Goal: Obtain resource: Download file/media

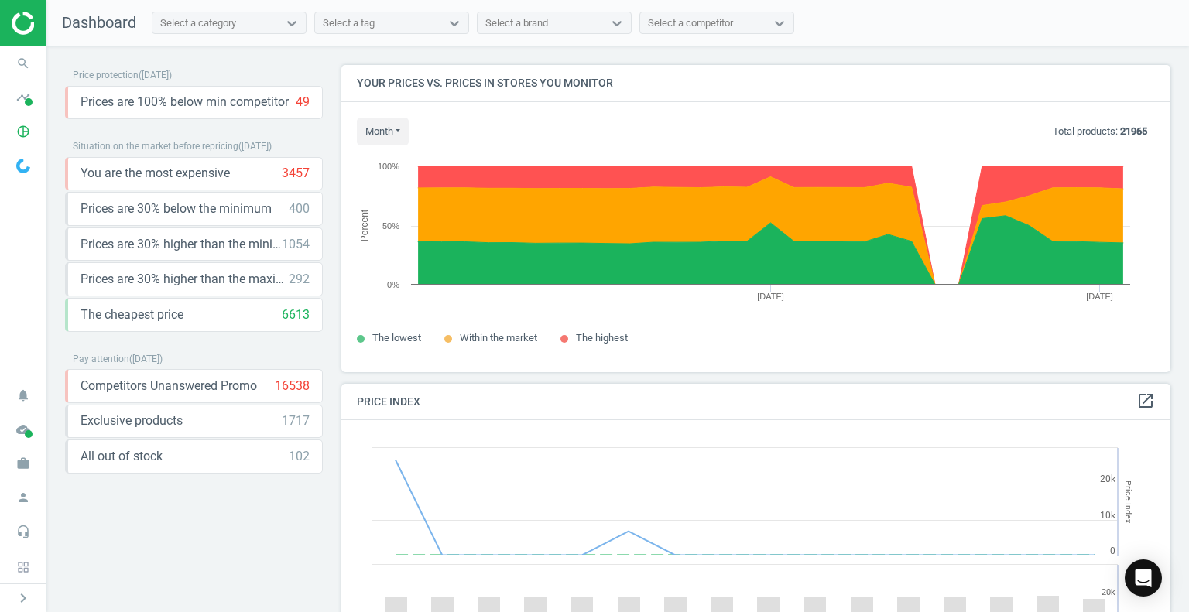
scroll to position [380, 841]
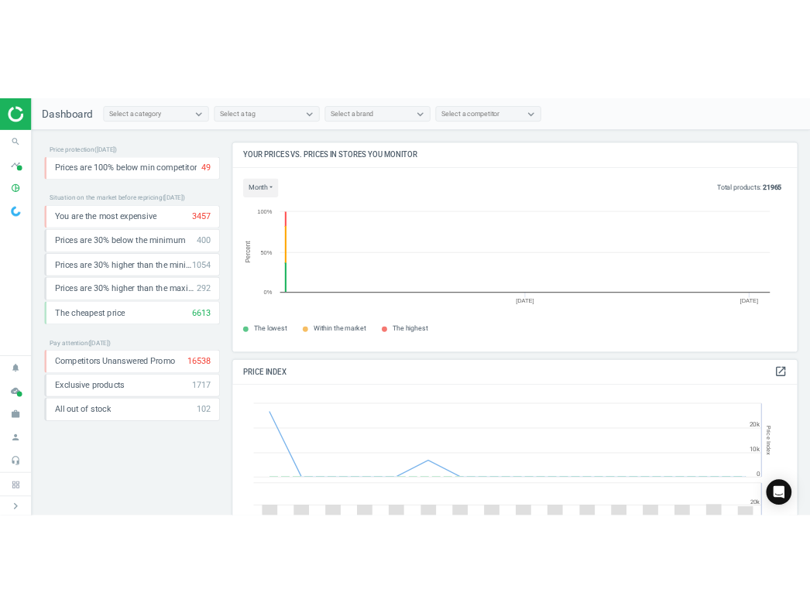
scroll to position [331, 841]
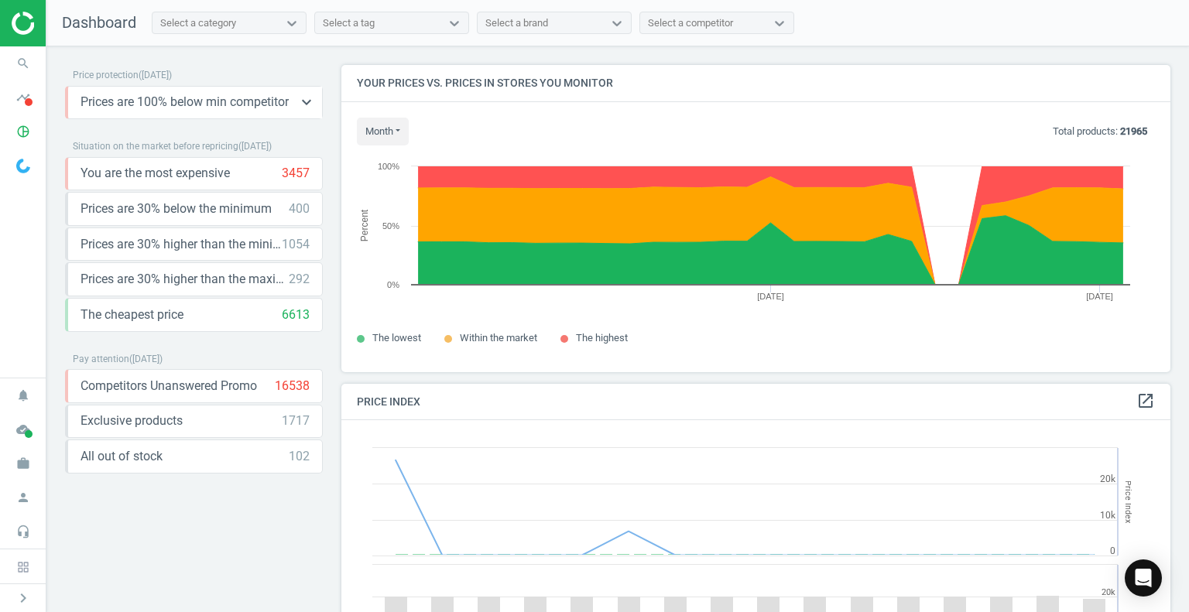
click at [153, 98] on span "Prices are 100% below min competitor" at bounding box center [185, 102] width 208 height 17
click at [296, 101] on button "keyboard_arrow_down" at bounding box center [306, 103] width 31 height 32
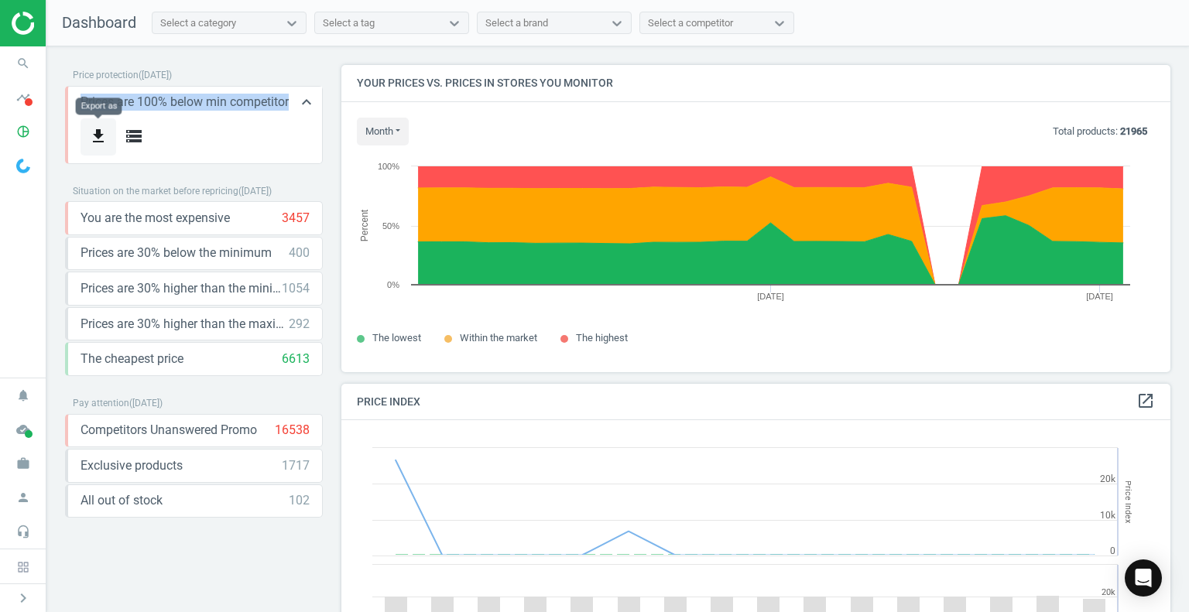
click at [103, 129] on icon "get_app" at bounding box center [98, 136] width 19 height 19
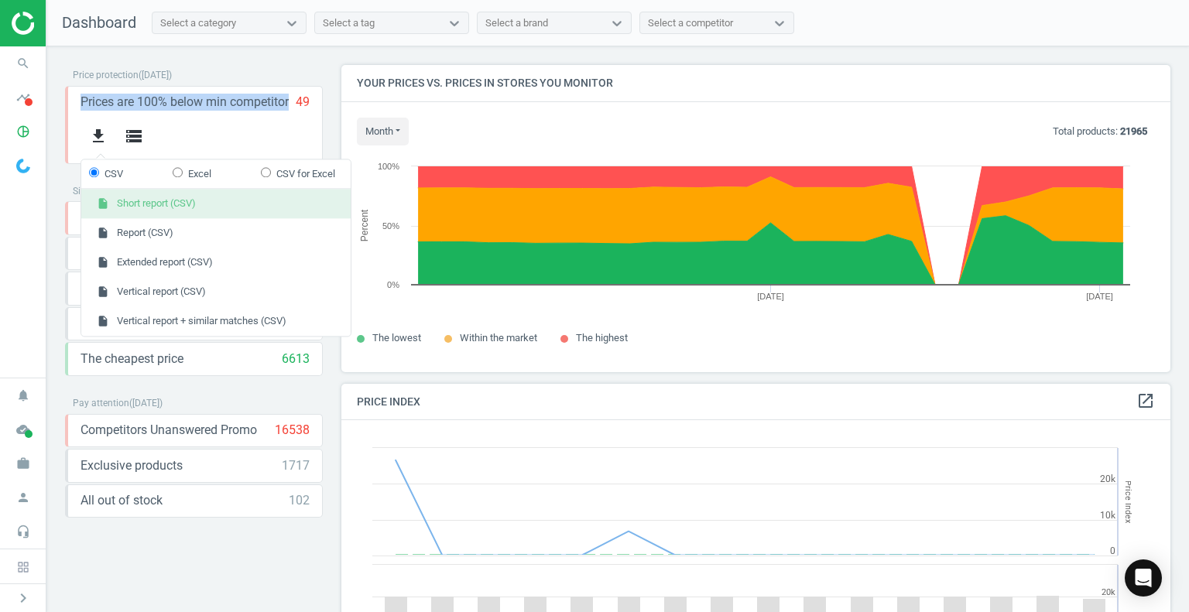
click at [129, 210] on button "insert_drive_file Short report (CSV)" at bounding box center [215, 204] width 269 height 29
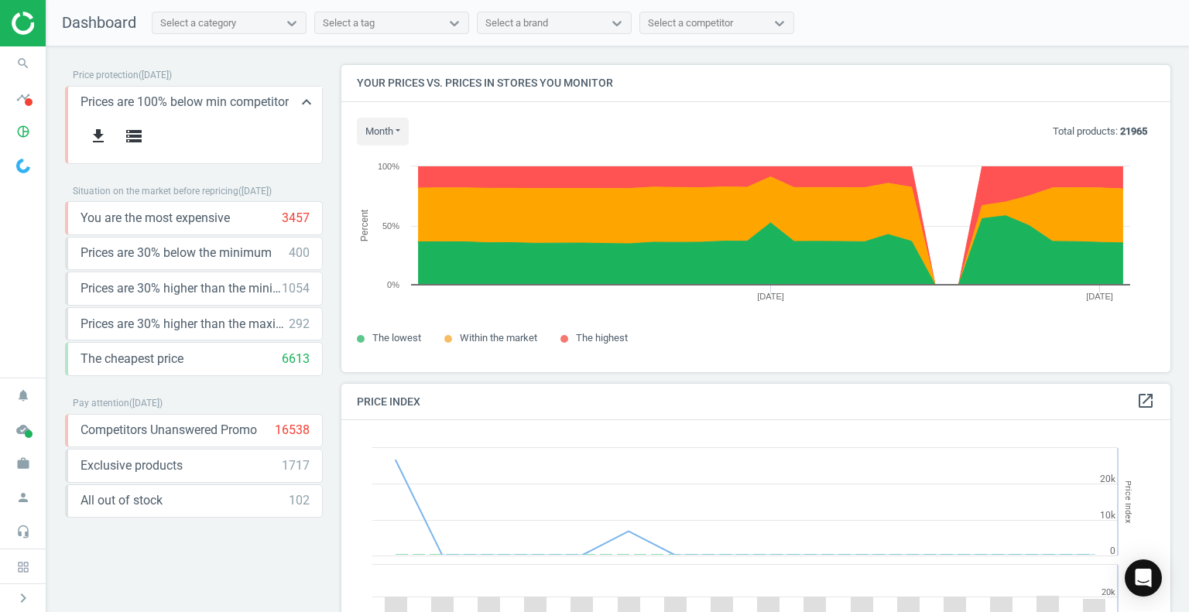
click at [245, 158] on div "Prices are 100% below min competitor 49 keyboard_arrow_up get_app storage" at bounding box center [194, 125] width 258 height 78
click at [308, 280] on icon "keyboard_arrow_down" at bounding box center [306, 288] width 19 height 19
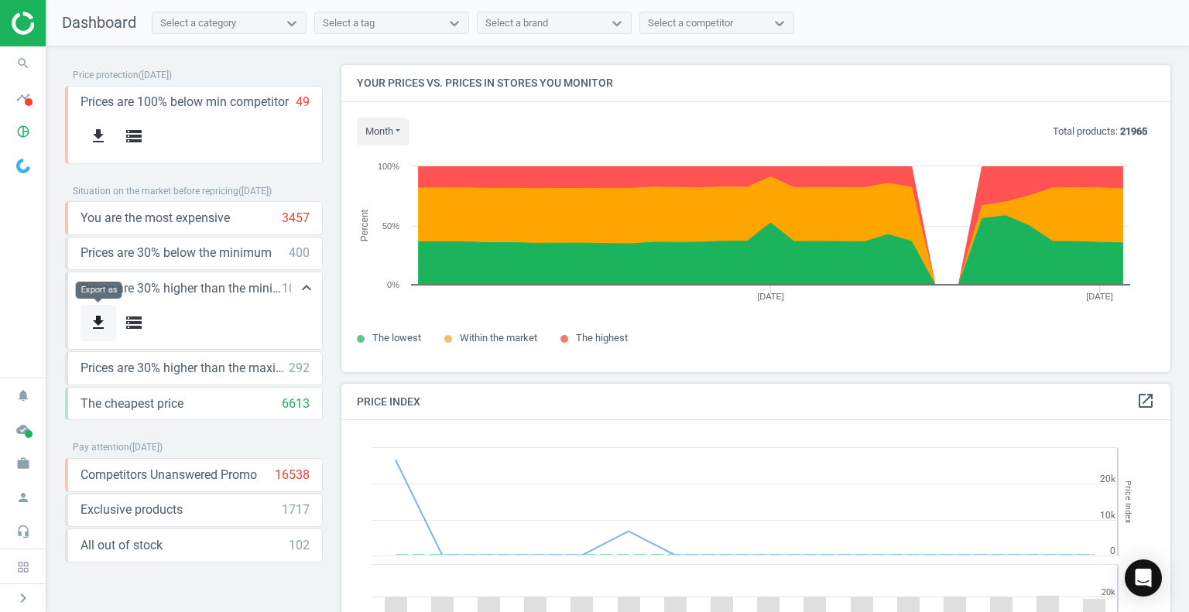
click at [96, 321] on icon "get_app" at bounding box center [98, 323] width 19 height 19
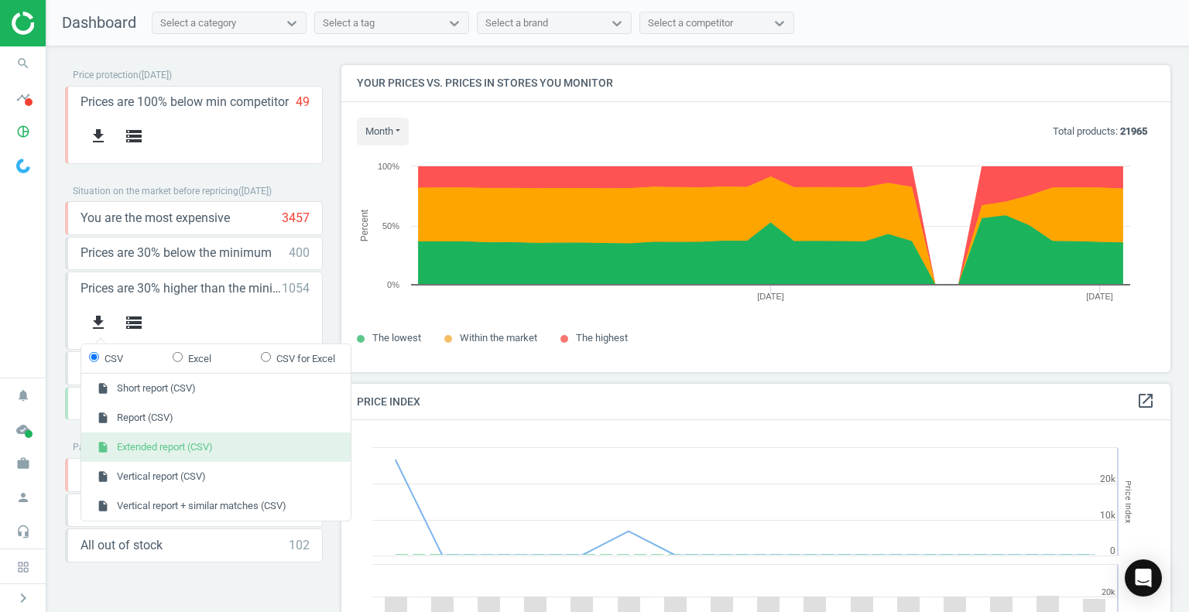
click at [147, 442] on button "insert_drive_file Extended report (CSV)" at bounding box center [215, 447] width 269 height 29
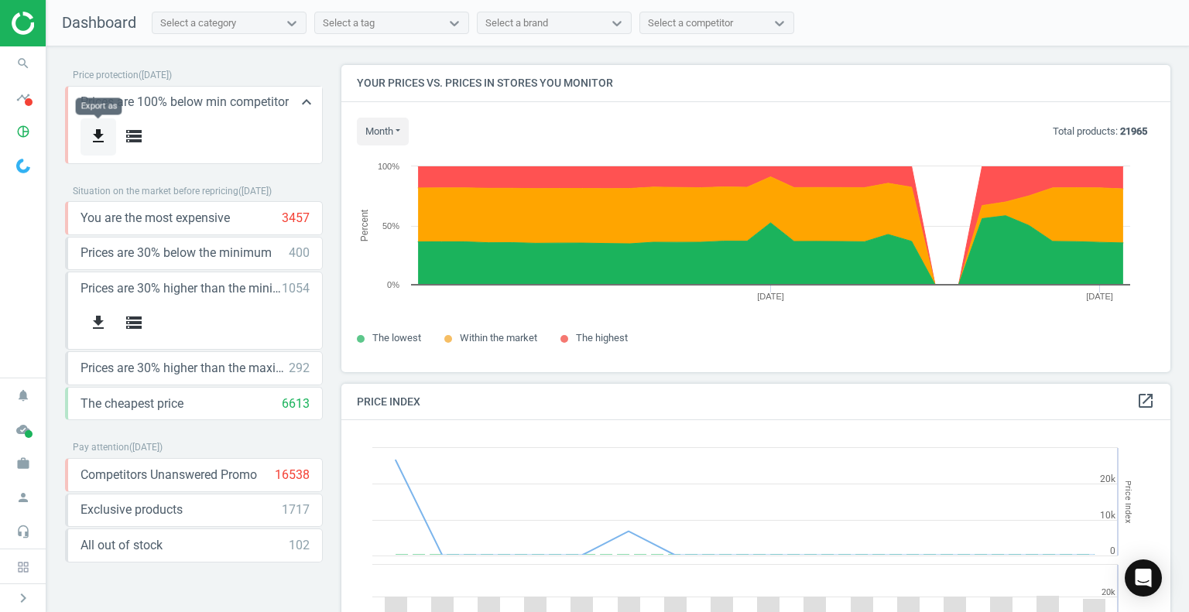
click at [93, 139] on icon "get_app" at bounding box center [98, 136] width 19 height 19
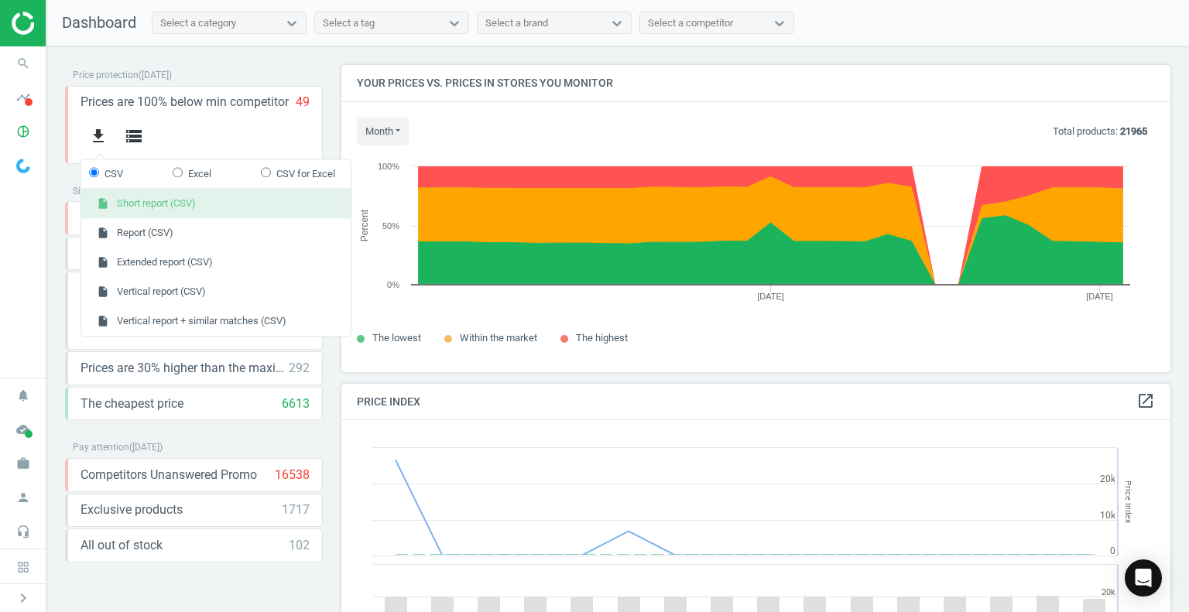
click at [138, 207] on button "insert_drive_file Short report (CSV)" at bounding box center [215, 204] width 269 height 29
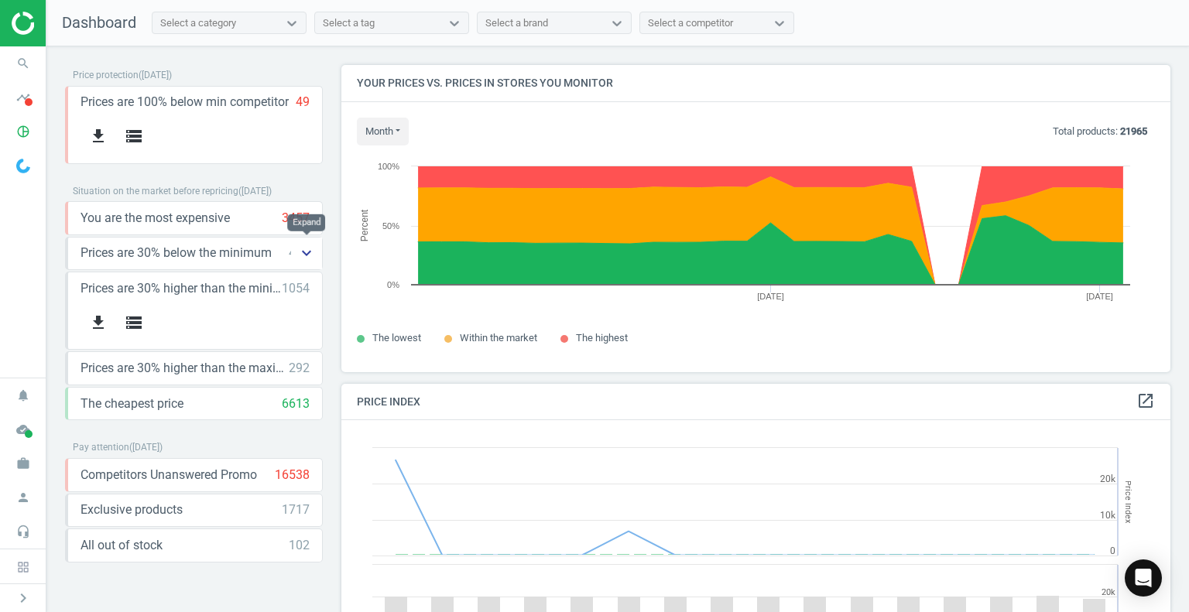
click at [300, 249] on icon "keyboard_arrow_down" at bounding box center [306, 253] width 19 height 19
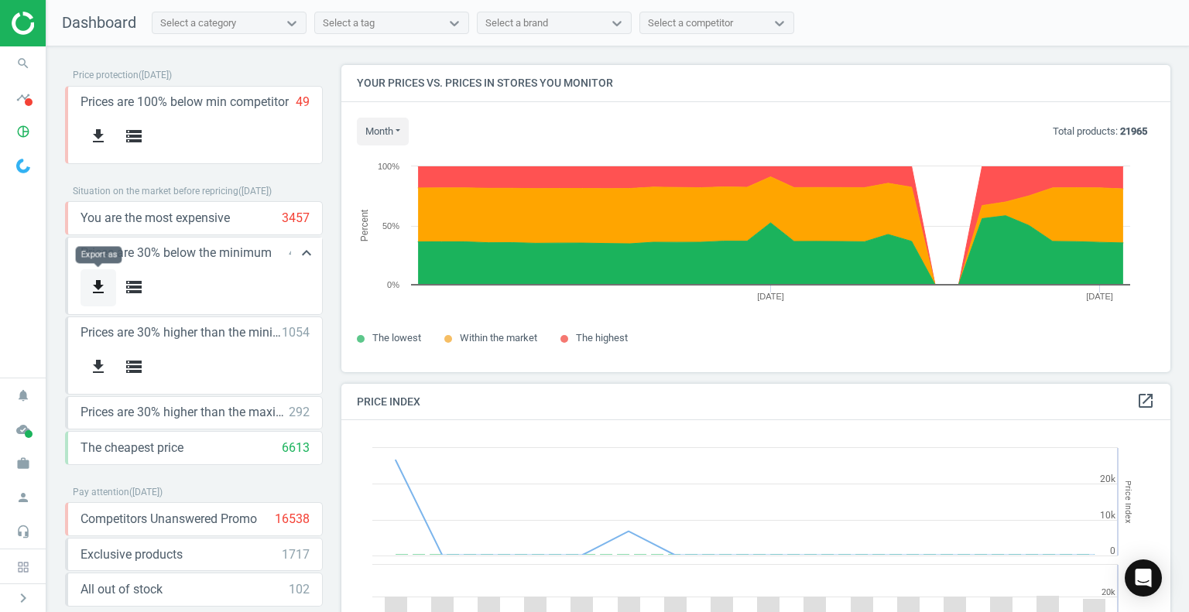
click at [89, 279] on icon "get_app" at bounding box center [98, 287] width 19 height 19
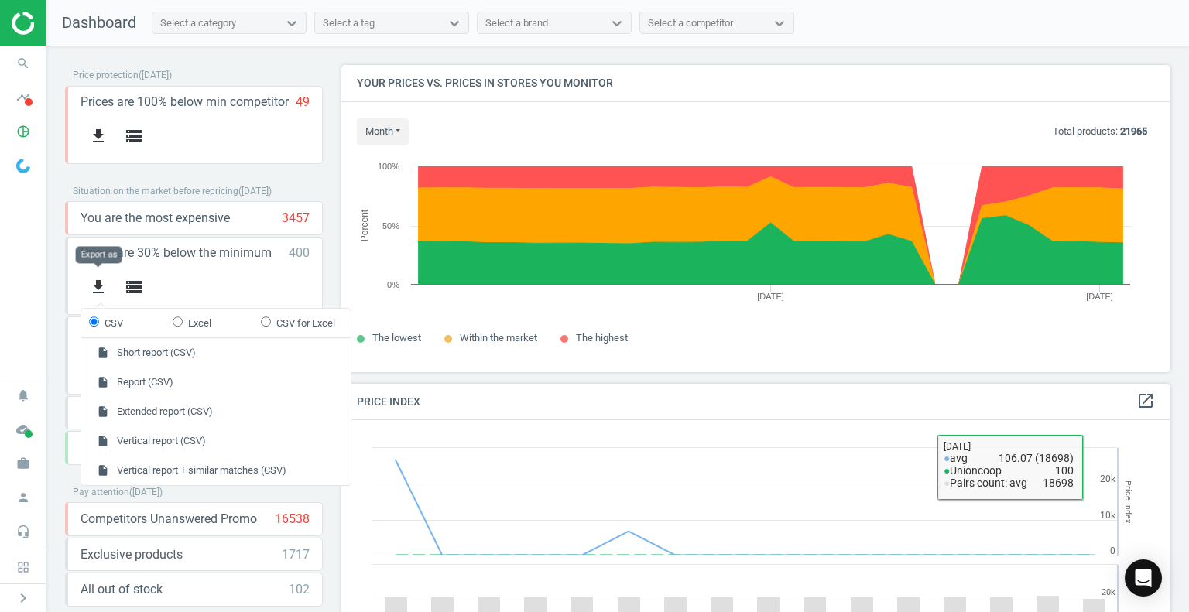
click at [1074, 377] on div "Your prices vs. prices in stores you monitor month Today Last 30 days Total pro…" at bounding box center [756, 224] width 848 height 319
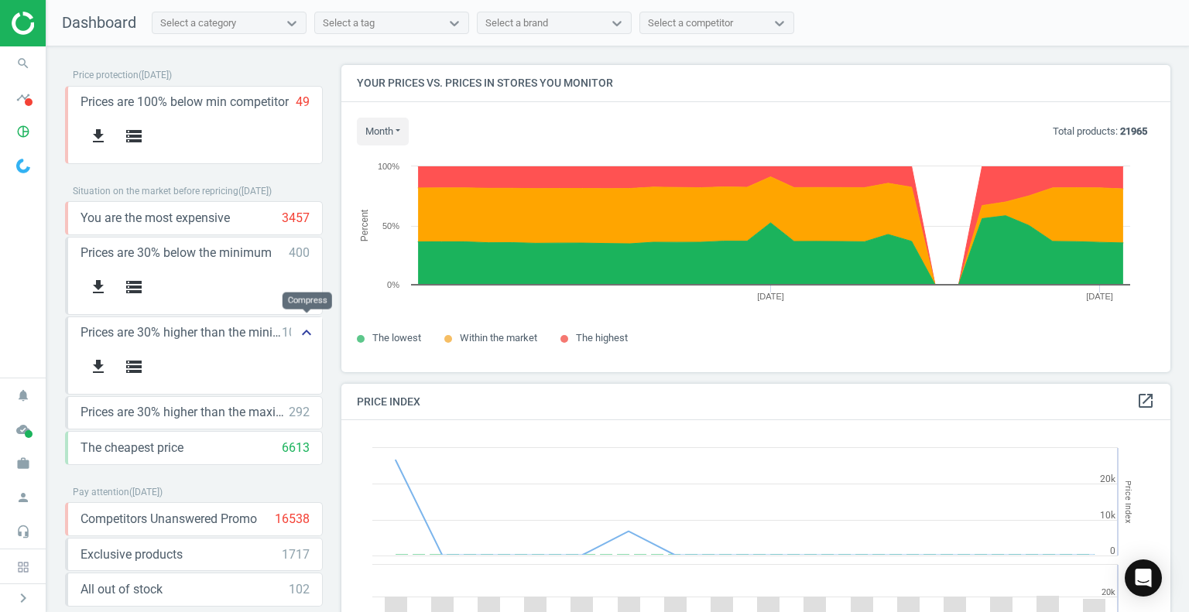
click at [308, 333] on icon "keyboard_arrow_up" at bounding box center [306, 333] width 19 height 19
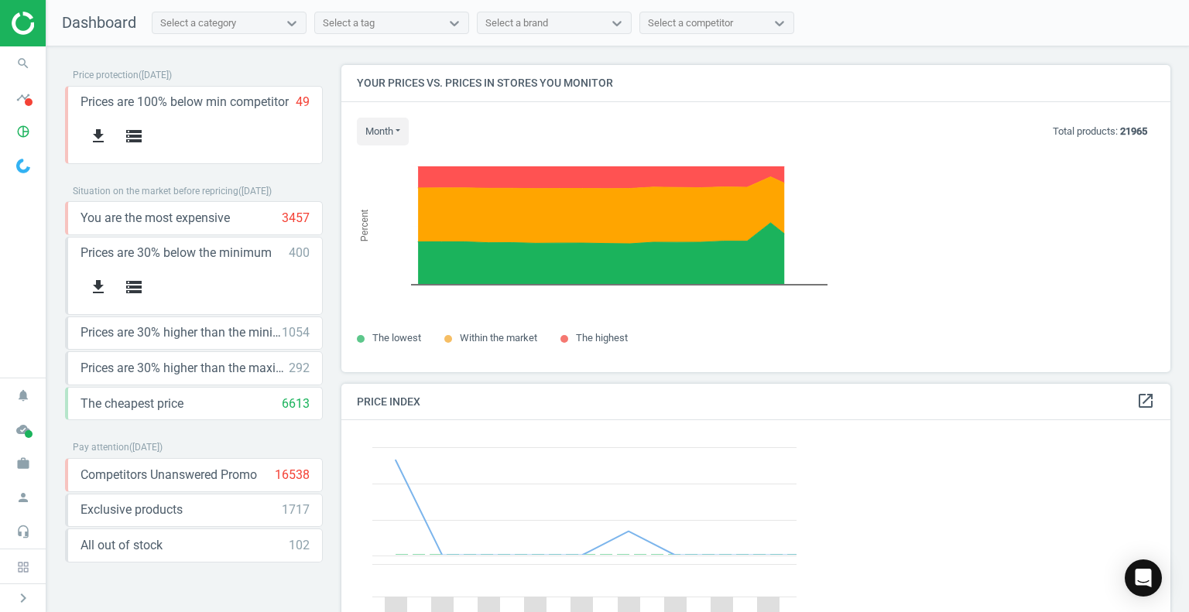
scroll to position [380, 841]
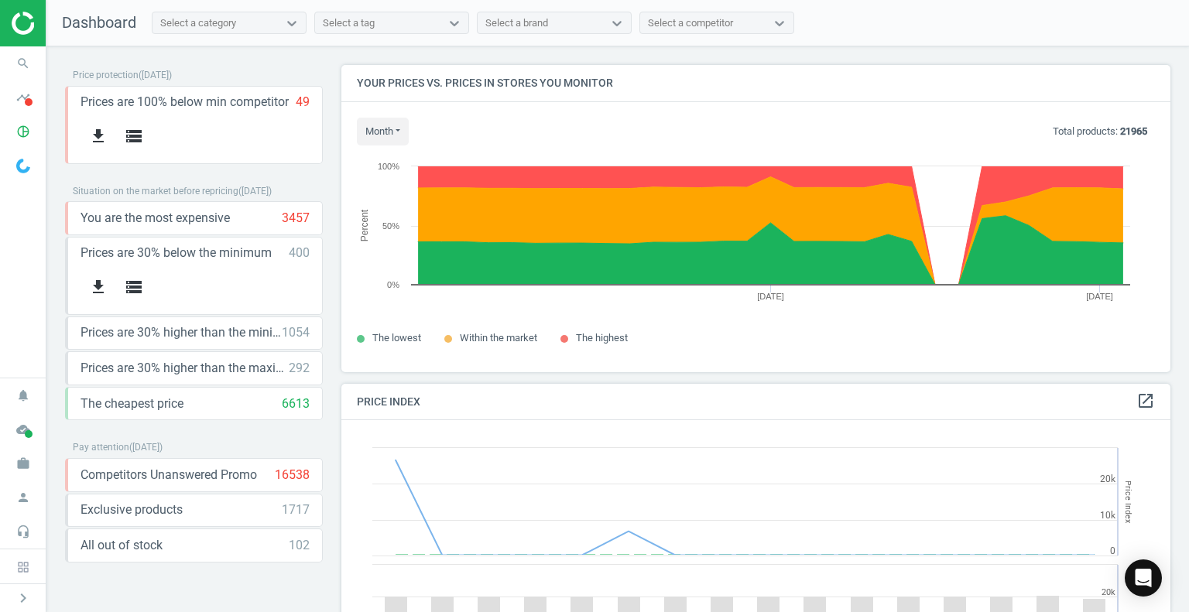
click at [33, 19] on img at bounding box center [67, 23] width 110 height 23
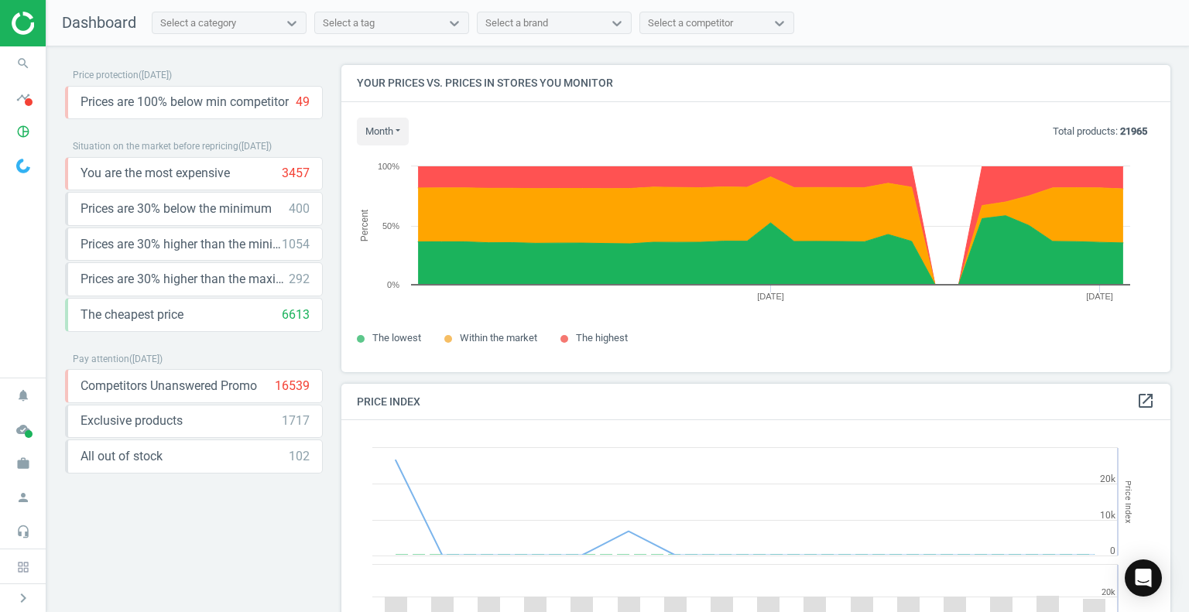
scroll to position [380, 841]
